Goal: Transaction & Acquisition: Purchase product/service

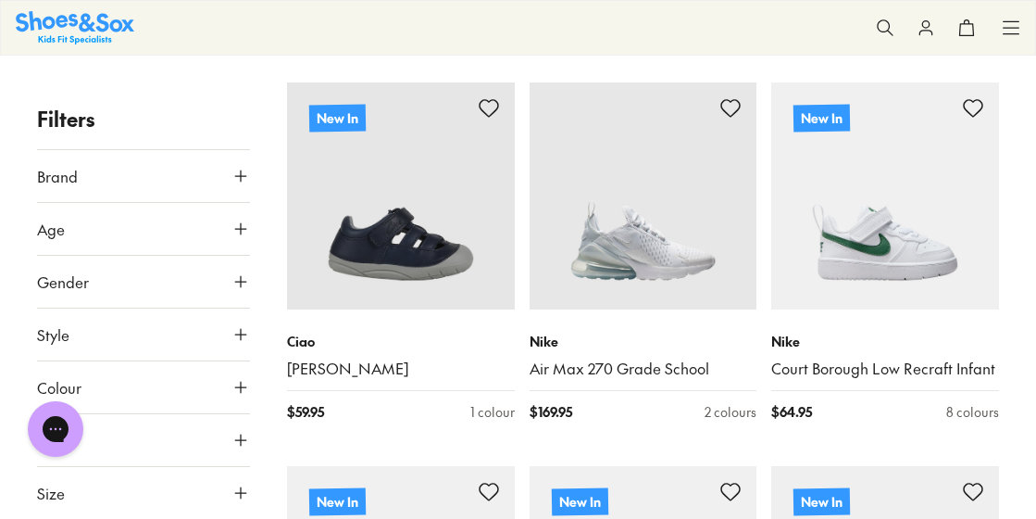
scroll to position [361, 0]
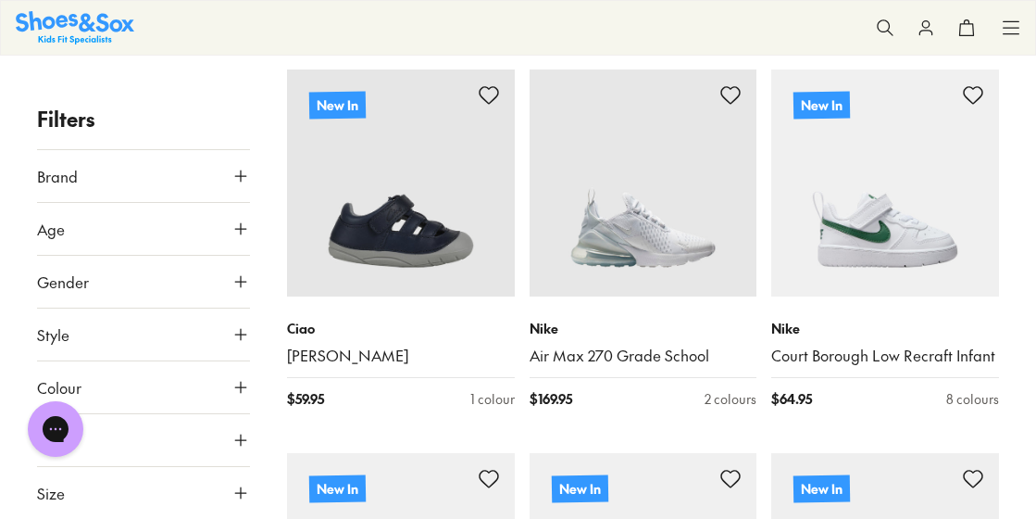
click at [245, 175] on use at bounding box center [240, 175] width 11 height 11
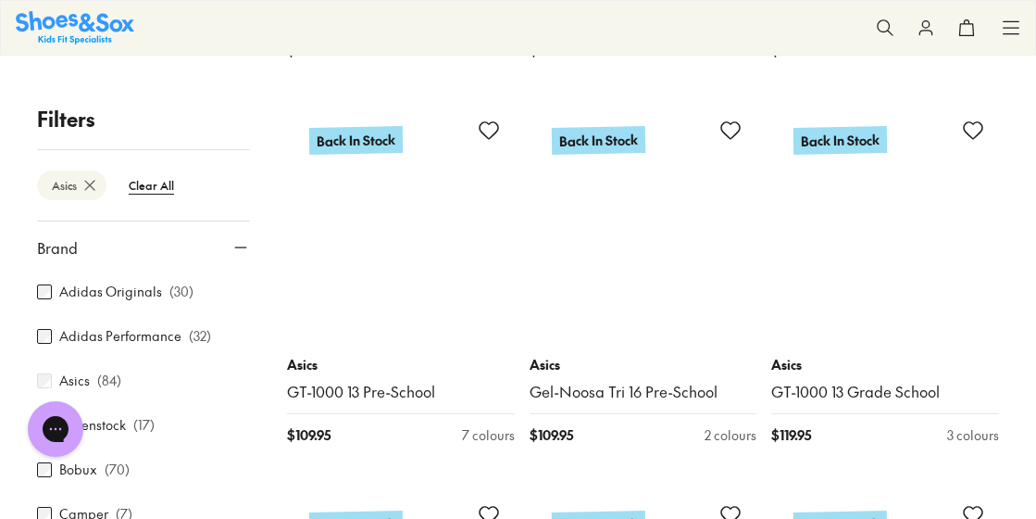
scroll to position [2654, 0]
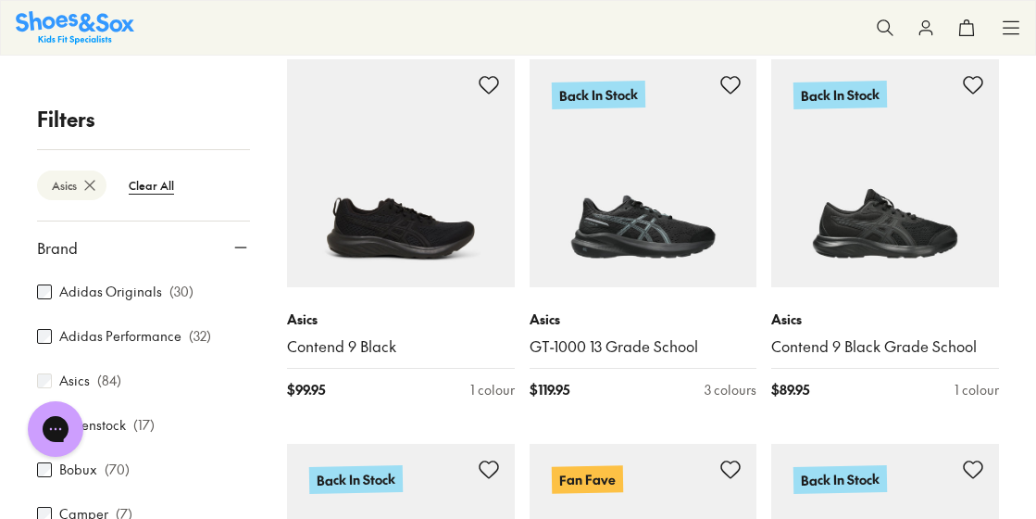
scroll to position [4237, 0]
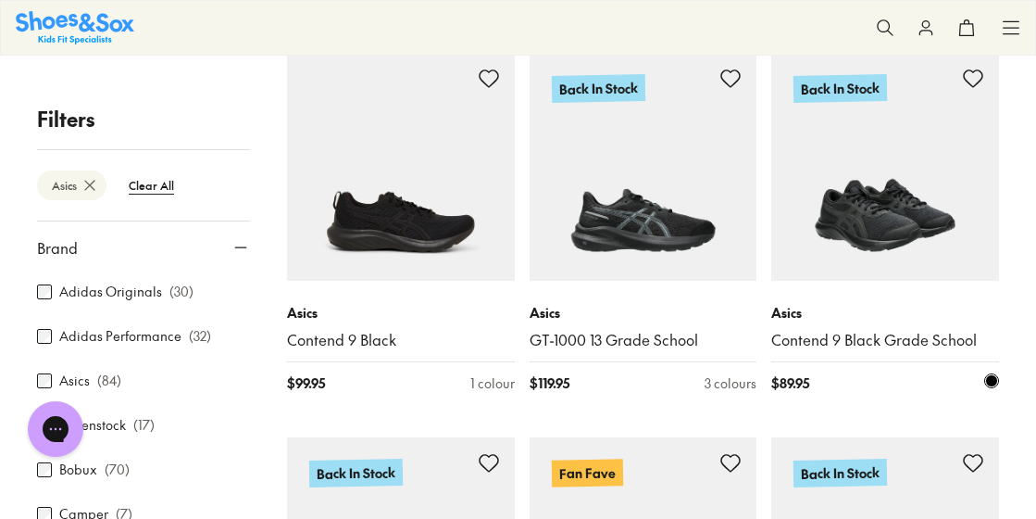
click at [909, 211] on img at bounding box center [885, 167] width 228 height 228
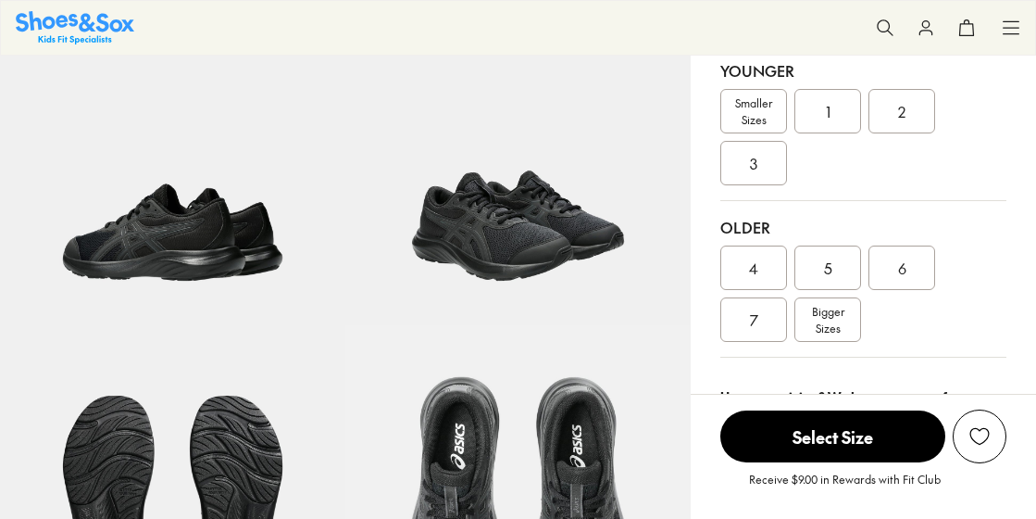
scroll to position [458, 0]
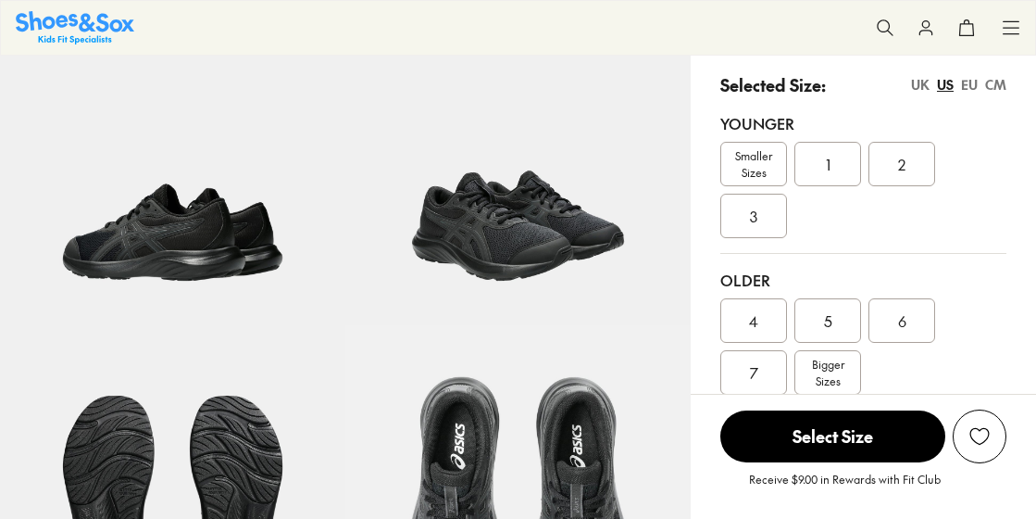
click at [755, 259] on div "Older 4 5 6 7 Bigger Sizes" at bounding box center [863, 332] width 286 height 156
select select "*"
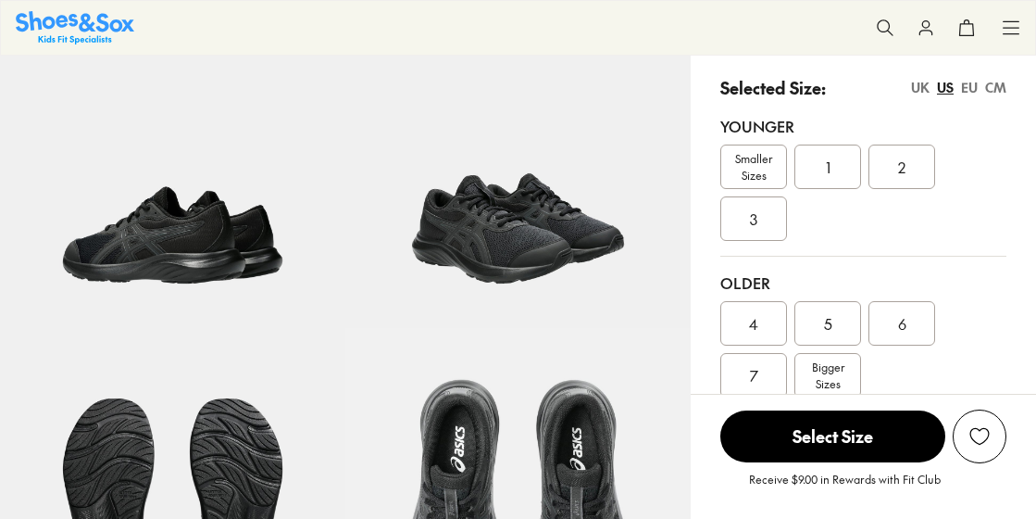
click at [920, 86] on div "UK" at bounding box center [920, 87] width 19 height 19
click at [832, 317] on span "4" at bounding box center [827, 323] width 9 height 22
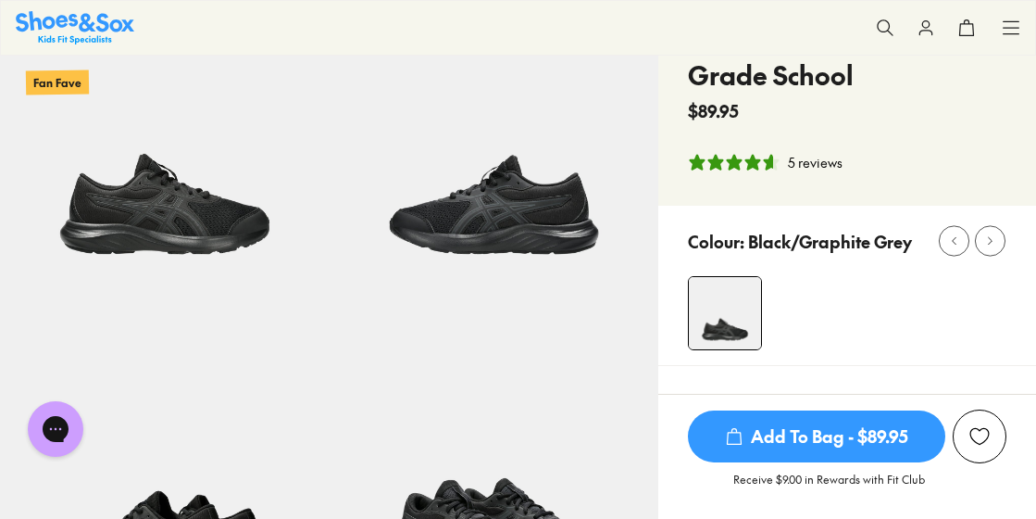
scroll to position [121, 0]
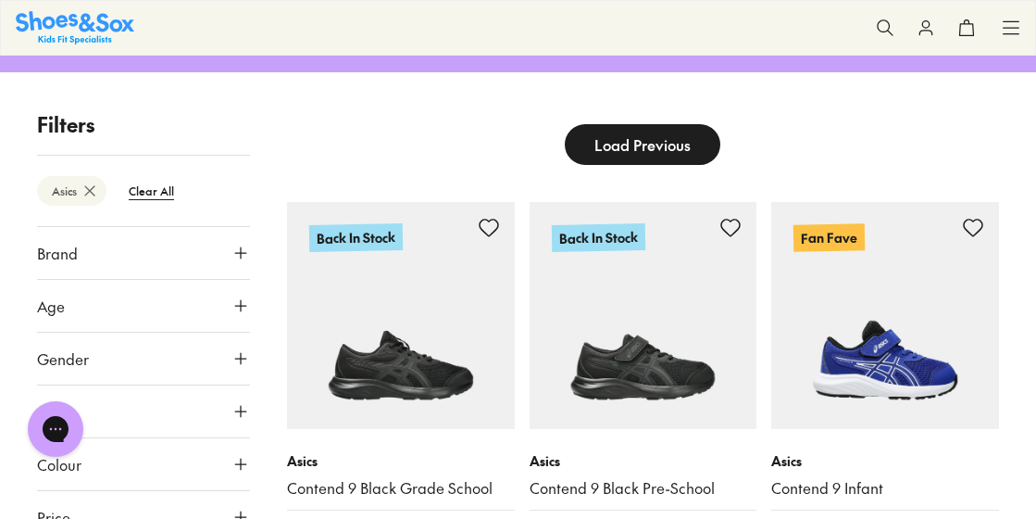
scroll to position [71, 0]
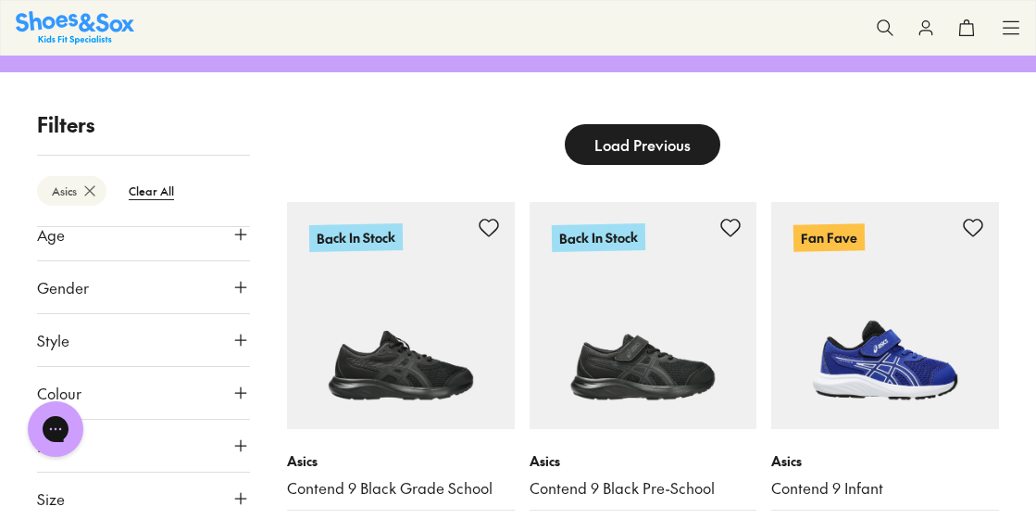
click at [235, 389] on use at bounding box center [240, 392] width 11 height 11
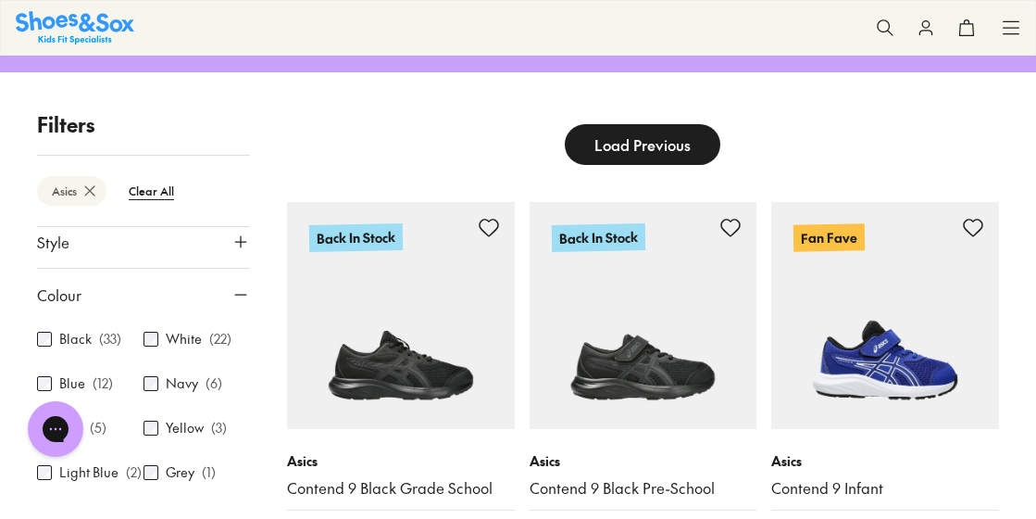
scroll to position [216, 0]
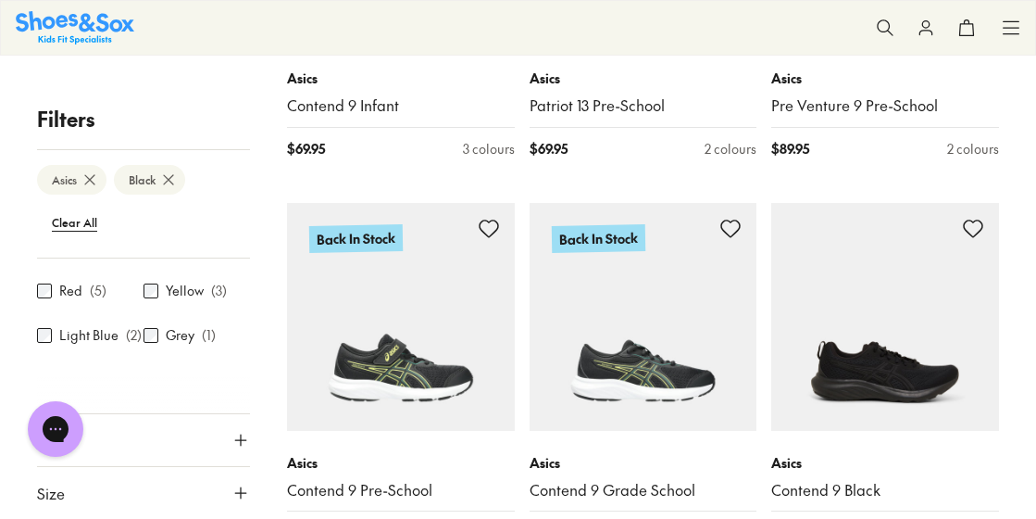
scroll to position [1034, 0]
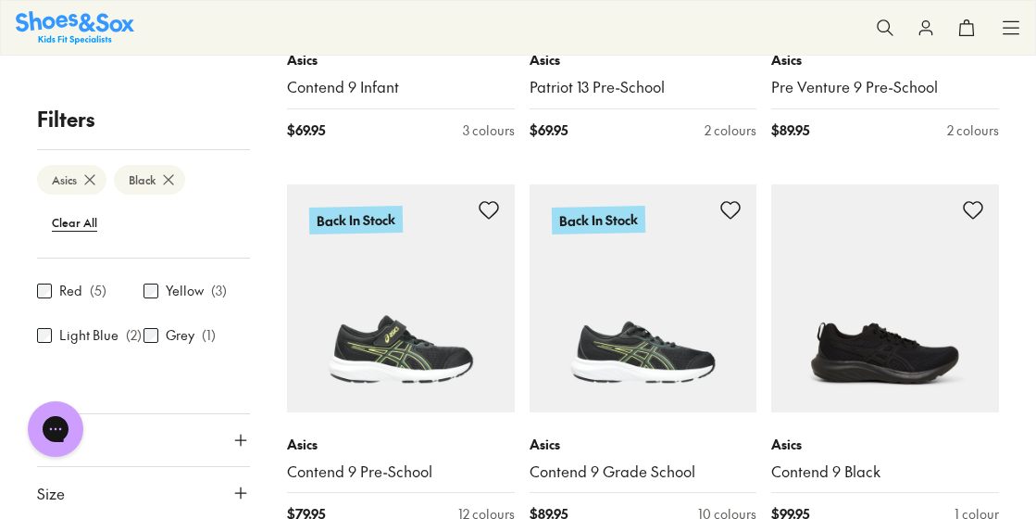
click at [235, 492] on use at bounding box center [240, 492] width 11 height 11
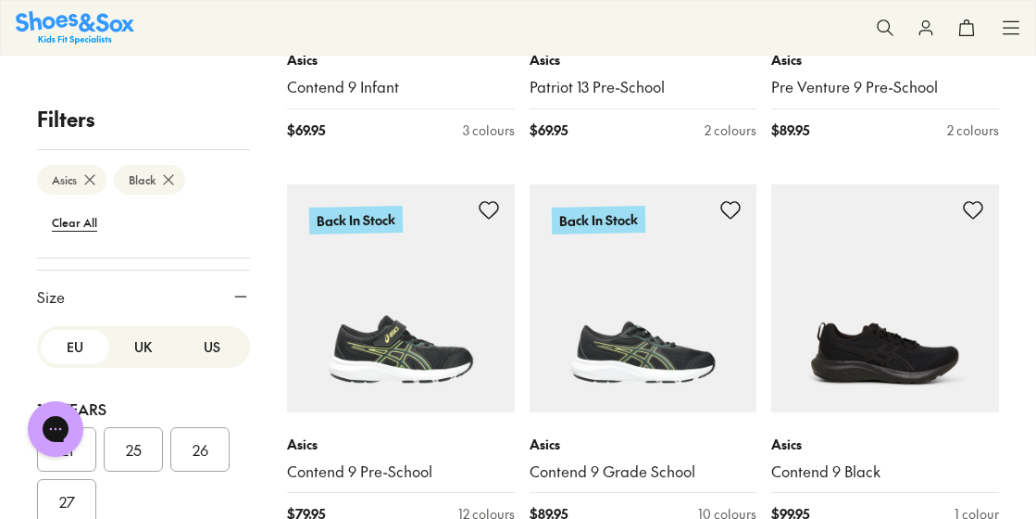
scroll to position [0, 0]
click at [131, 357] on button "UK" at bounding box center [143, 350] width 69 height 34
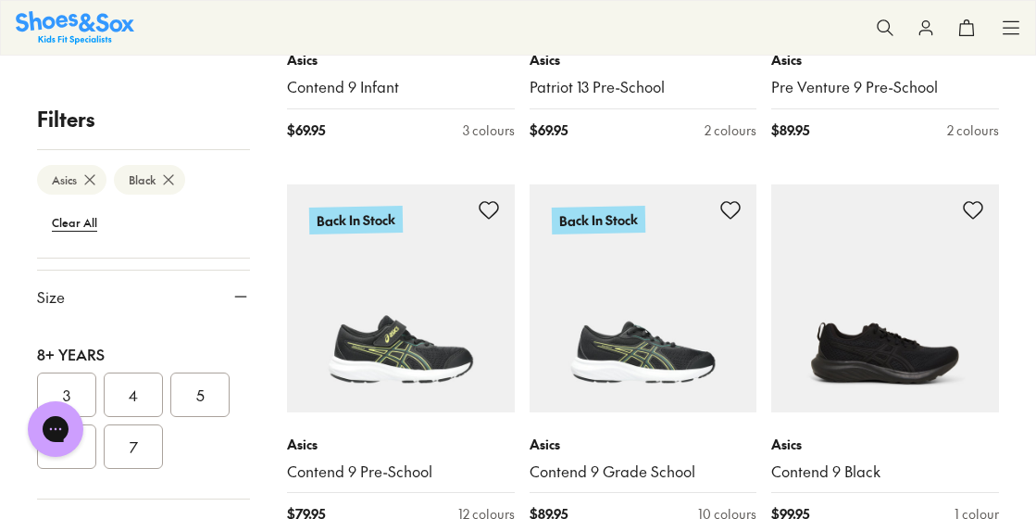
scroll to position [727, 0]
click at [128, 372] on button "4" at bounding box center [133, 394] width 59 height 44
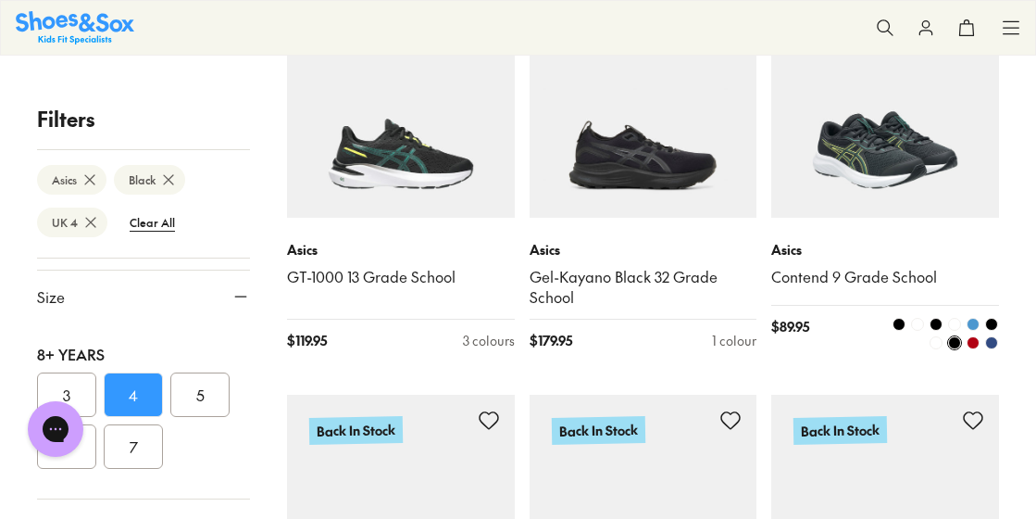
scroll to position [451, 0]
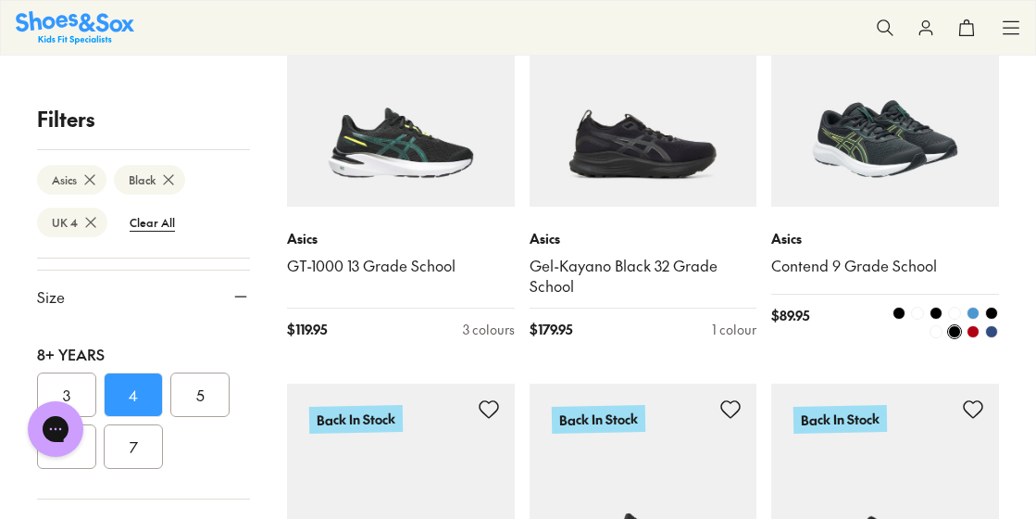
click at [902, 307] on span at bounding box center [899, 313] width 13 height 13
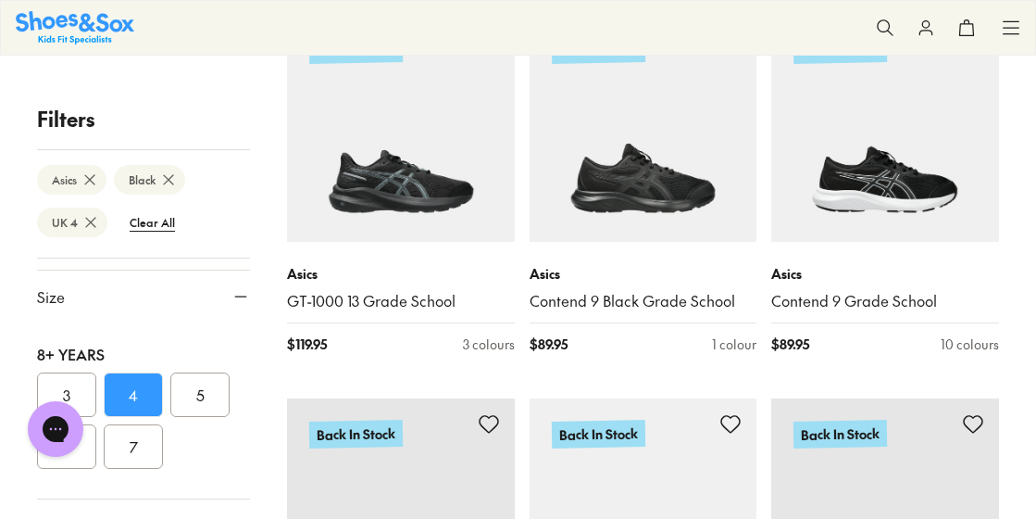
scroll to position [818, 0]
